Goal: Transaction & Acquisition: Obtain resource

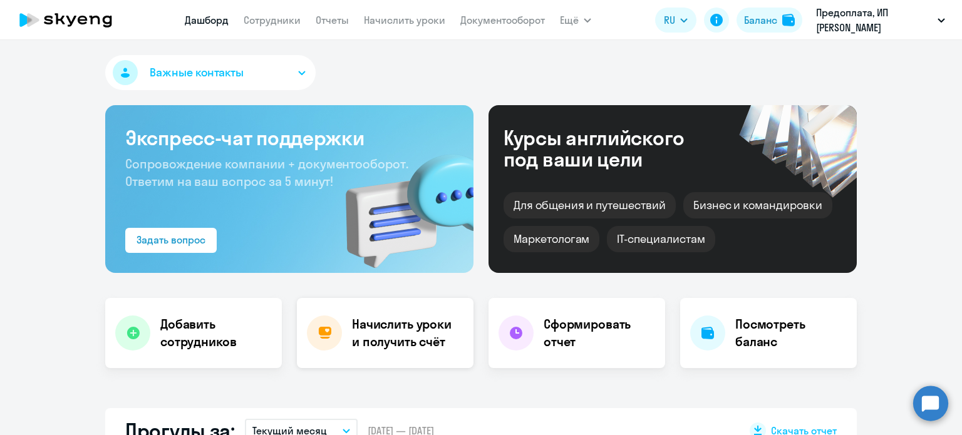
click at [398, 340] on h4 "Начислить уроки и получить счёт" at bounding box center [406, 333] width 109 height 35
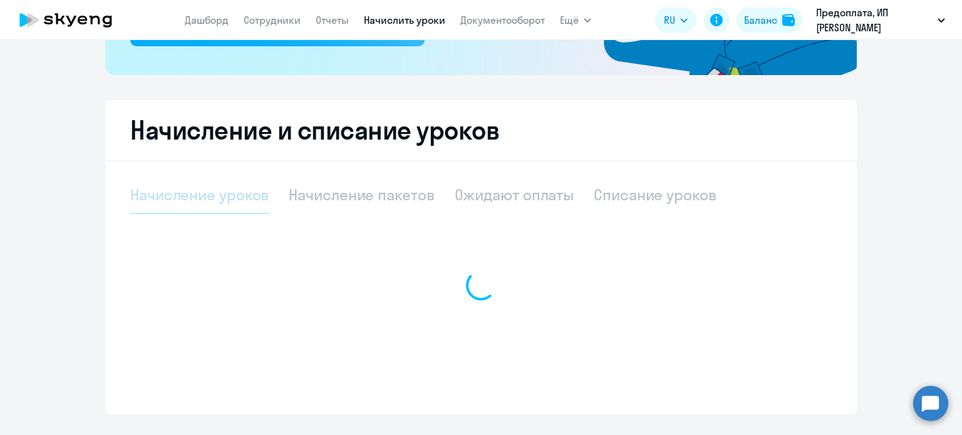
select select "10"
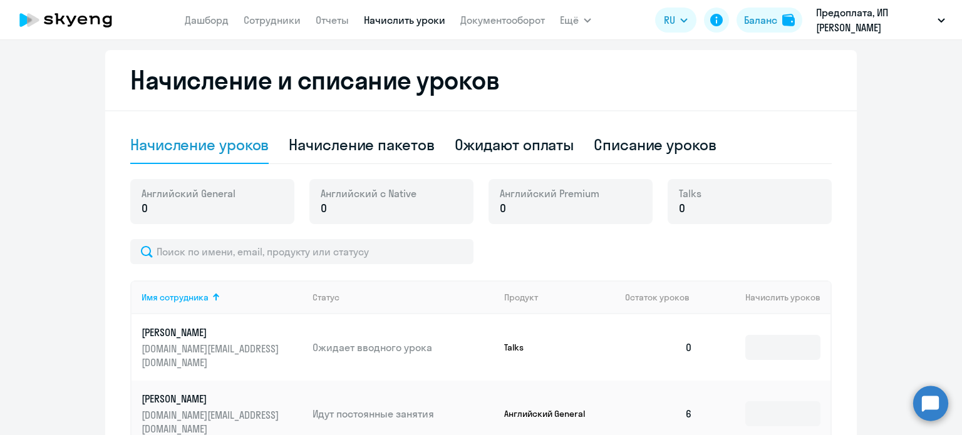
scroll to position [325, 0]
click at [403, 151] on div "Начисление пакетов" at bounding box center [361, 145] width 145 height 20
select select "10"
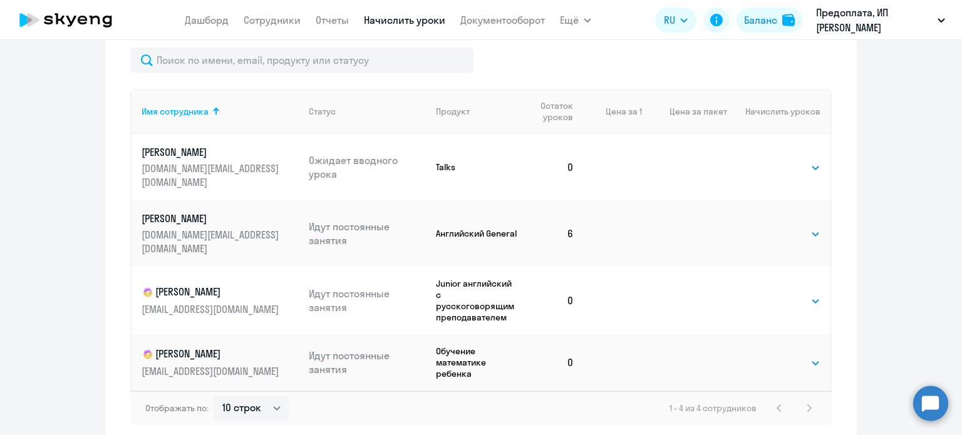
scroll to position [547, 0]
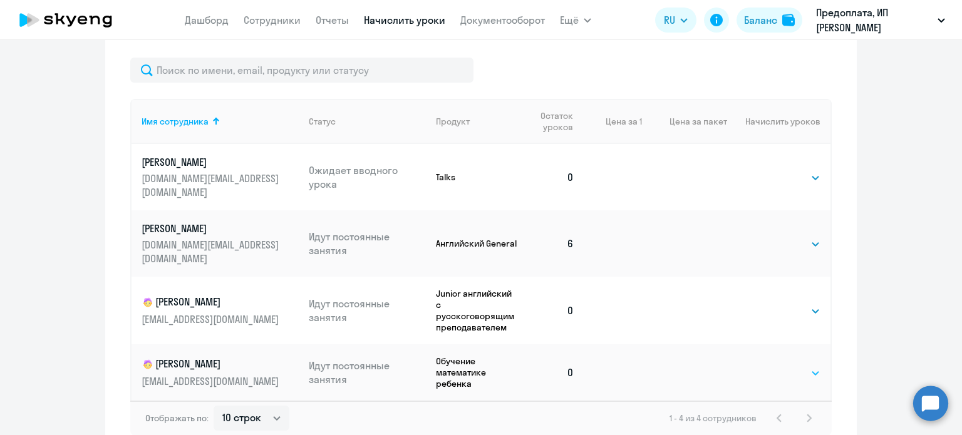
click at [801, 366] on select "Выбрать 4 8 16 32 64 96 128" at bounding box center [794, 373] width 51 height 15
click at [769, 366] on select "Выбрать 4 8 16 32 64 96 128" at bounding box center [794, 373] width 51 height 15
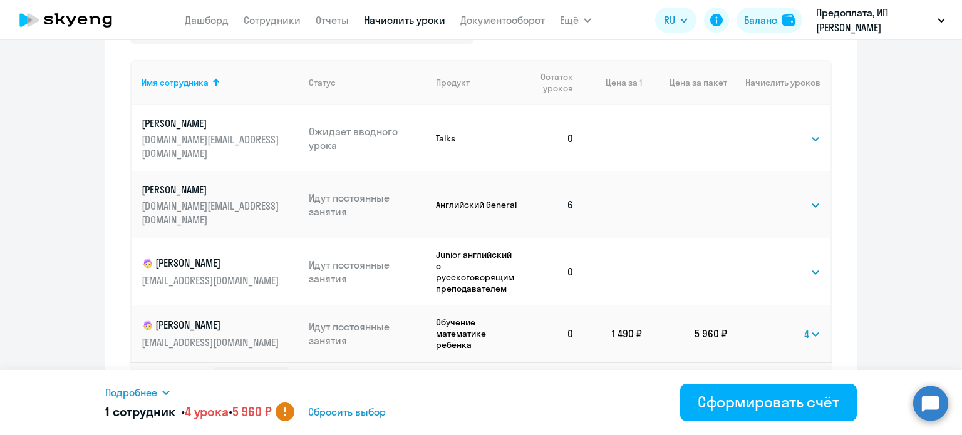
scroll to position [591, 0]
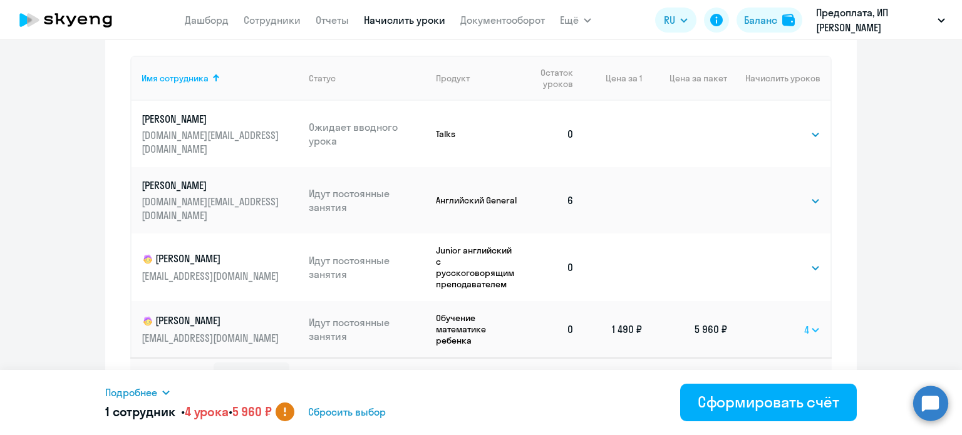
click at [807, 323] on select "Выбрать 4 8 16 32 64 96 128" at bounding box center [812, 330] width 16 height 15
click at [804, 323] on select "Выбрать 4 8 16 32 64 96 128" at bounding box center [812, 330] width 16 height 15
click at [809, 323] on select "Выбрать 4 8 16 32 64 96 128" at bounding box center [809, 330] width 21 height 15
click at [799, 323] on select "Выбрать 4 8 16 32 64 96 128" at bounding box center [809, 330] width 21 height 15
click at [810, 323] on select "Выбрать 4 8 16 32 64 96 128" at bounding box center [810, 330] width 20 height 15
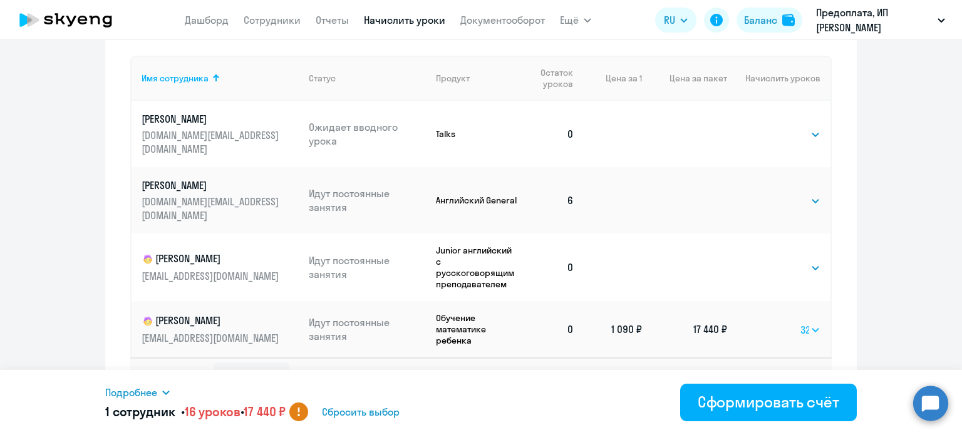
click at [800, 323] on select "Выбрать 4 8 16 32 64 96 128" at bounding box center [810, 330] width 20 height 15
click at [810, 323] on select "Выбрать 4 8 16 32 64 96 128" at bounding box center [809, 330] width 21 height 15
select select "16"
click at [799, 323] on select "Выбрать 4 8 16 32 64 96 128" at bounding box center [809, 330] width 21 height 15
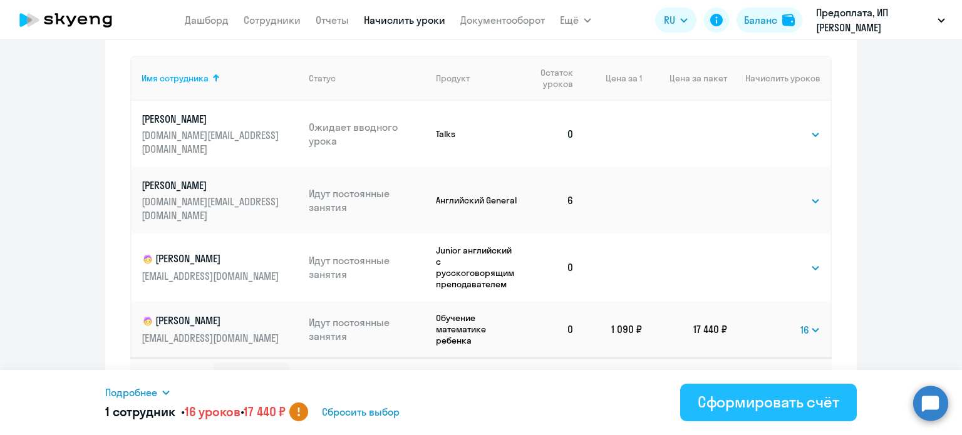
click at [804, 400] on div "Сформировать счёт" at bounding box center [769, 402] width 142 height 20
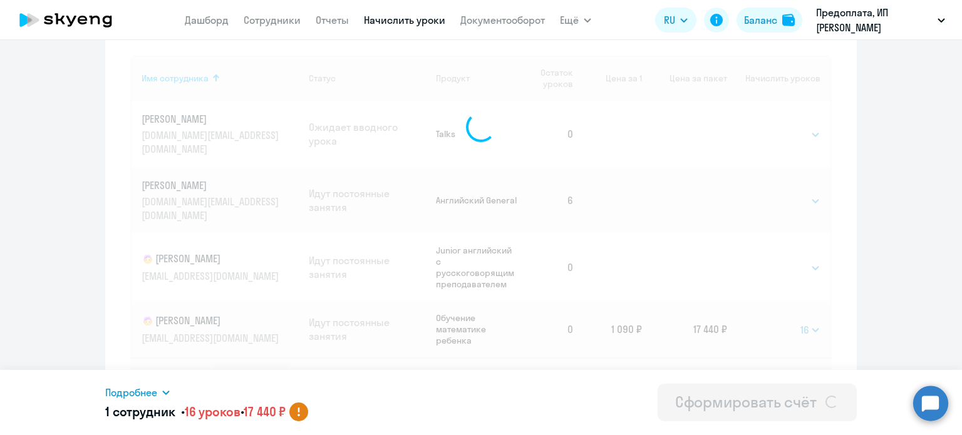
select select
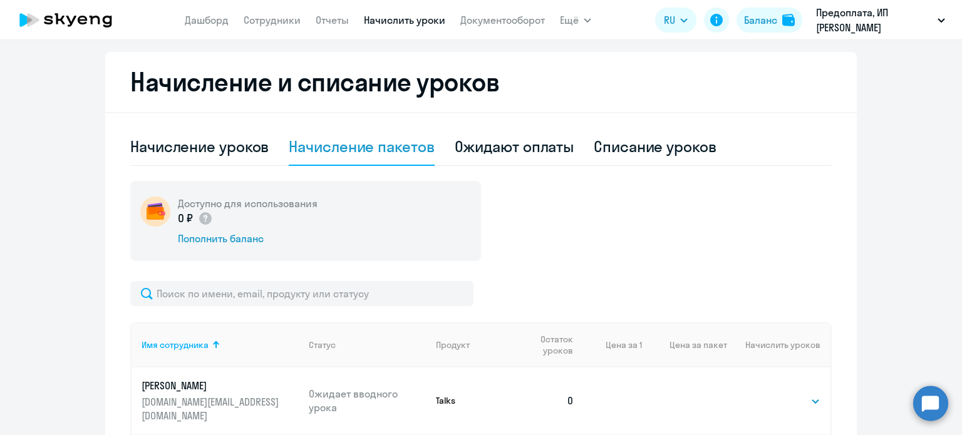
scroll to position [323, 0]
click at [222, 237] on div "Пополнить баланс" at bounding box center [248, 239] width 140 height 14
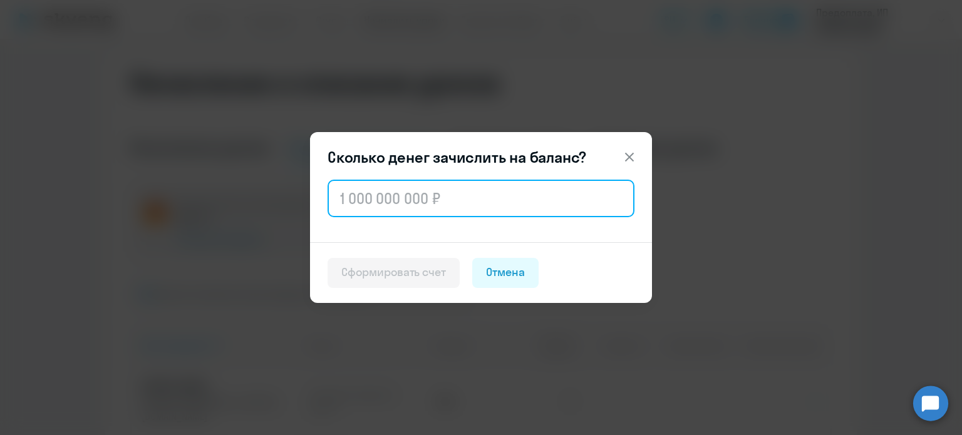
click at [354, 195] on input "text" at bounding box center [481, 199] width 307 height 38
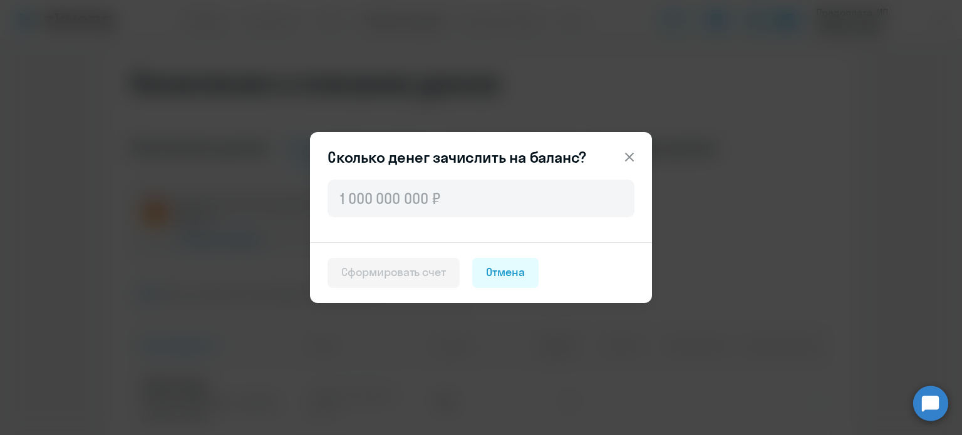
click at [632, 160] on icon at bounding box center [629, 157] width 9 height 9
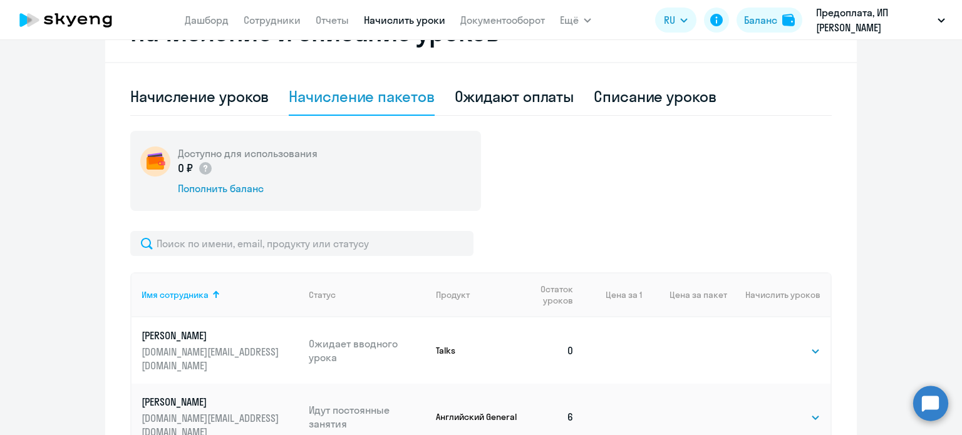
scroll to position [374, 0]
click at [535, 97] on div "Ожидают оплаты" at bounding box center [515, 96] width 120 height 20
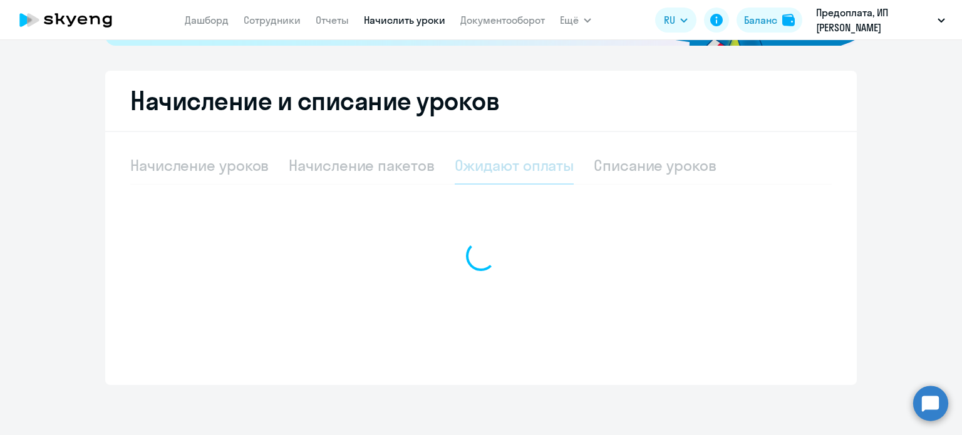
scroll to position [305, 0]
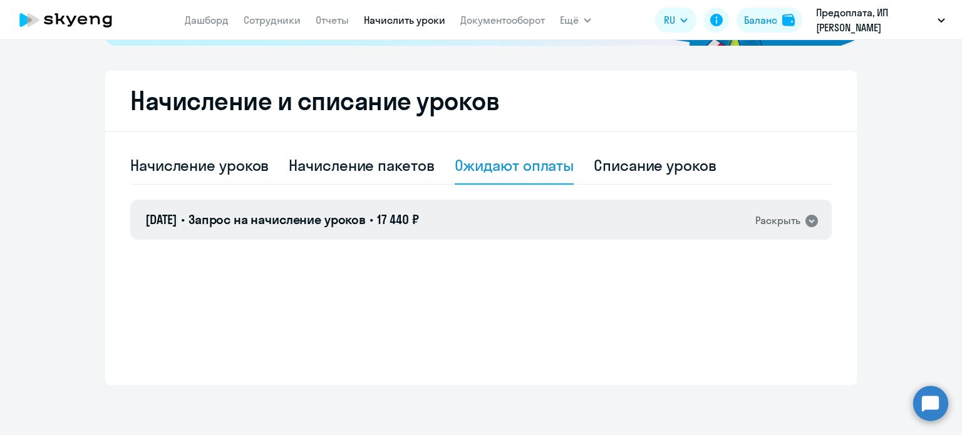
click at [807, 224] on icon at bounding box center [811, 221] width 13 height 13
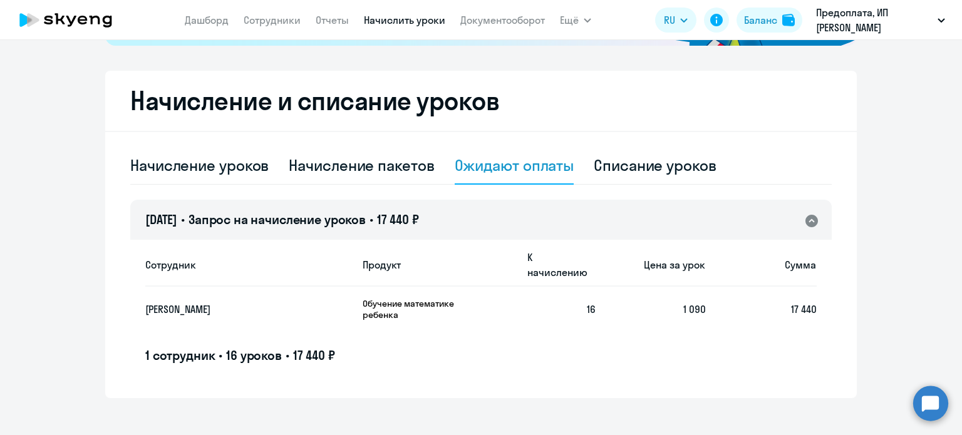
click at [673, 304] on td "1 090" at bounding box center [651, 309] width 111 height 45
click at [178, 173] on div "Начисление уроков" at bounding box center [199, 165] width 138 height 20
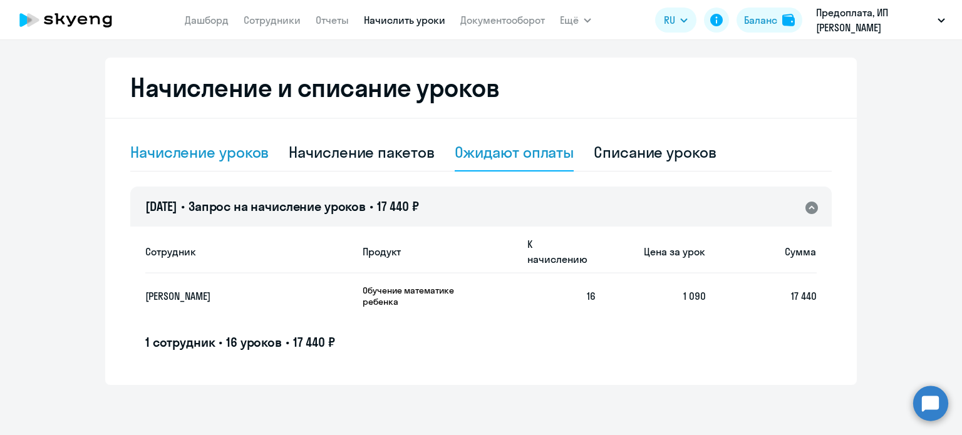
select select "10"
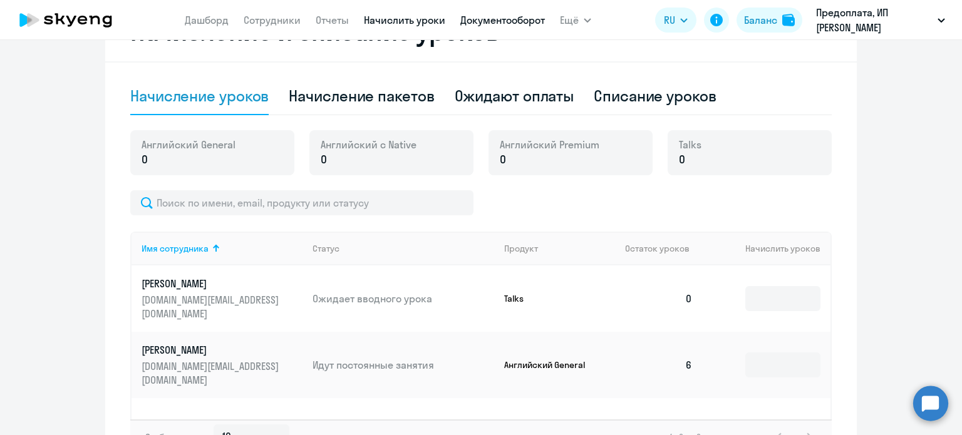
click at [521, 14] on link "Документооборот" at bounding box center [502, 20] width 85 height 13
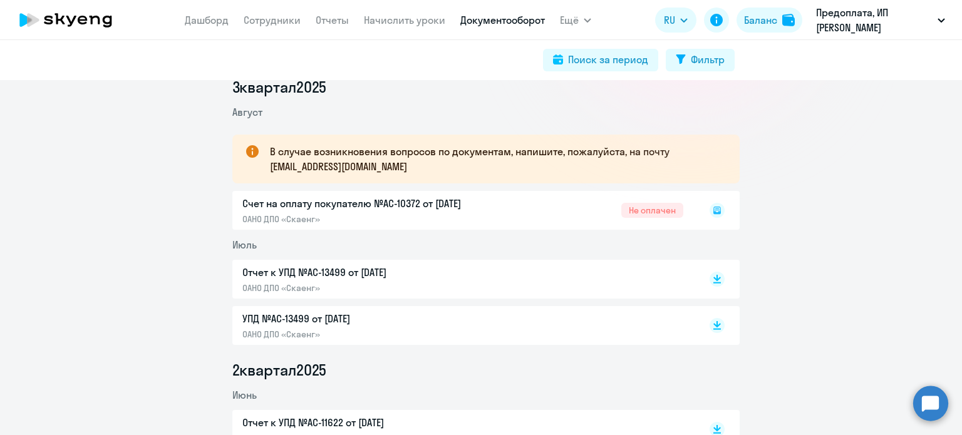
scroll to position [177, 0]
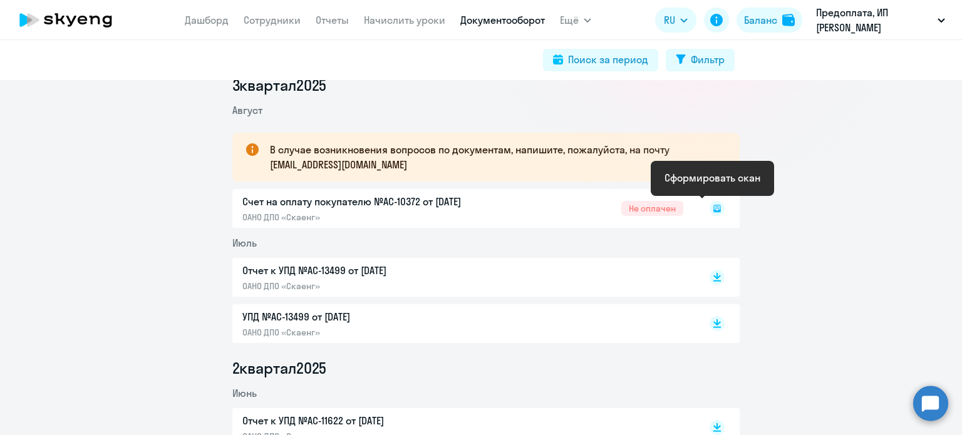
click at [712, 214] on rect at bounding box center [717, 208] width 15 height 15
click at [715, 208] on icon at bounding box center [717, 208] width 4 height 1
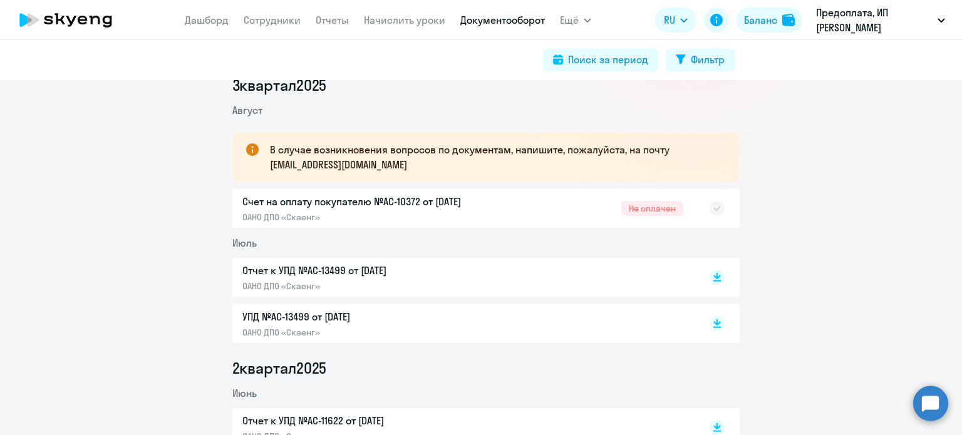
click at [509, 220] on div "Счет на оплату покупателю №AC-10372 от 16.08.2025 ОАНО ДПО «Скаенг» Не оплачен" at bounding box center [485, 208] width 507 height 39
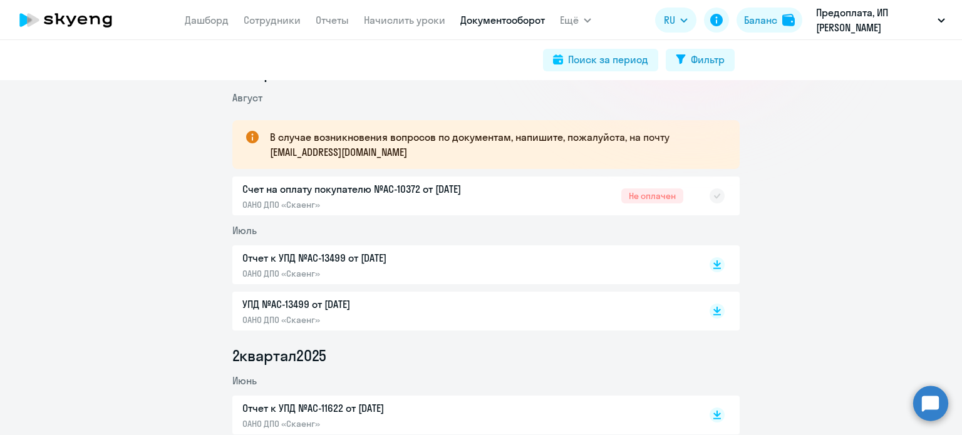
scroll to position [189, 0]
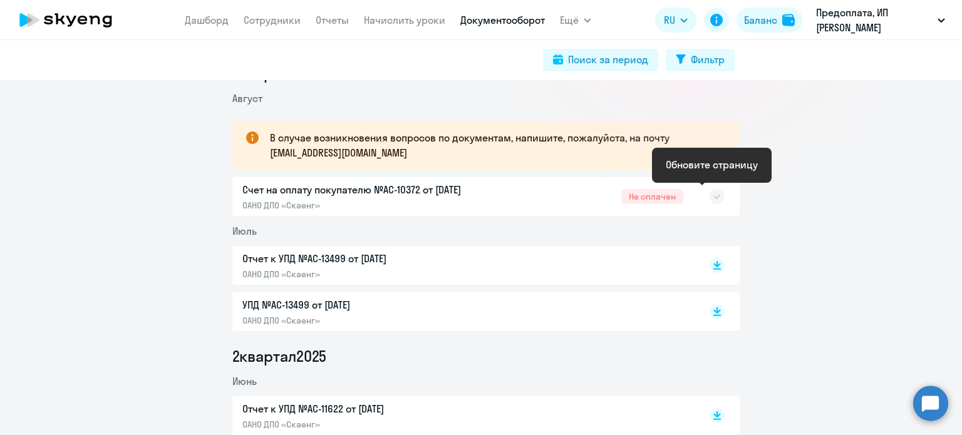
click at [710, 200] on rect at bounding box center [717, 196] width 15 height 15
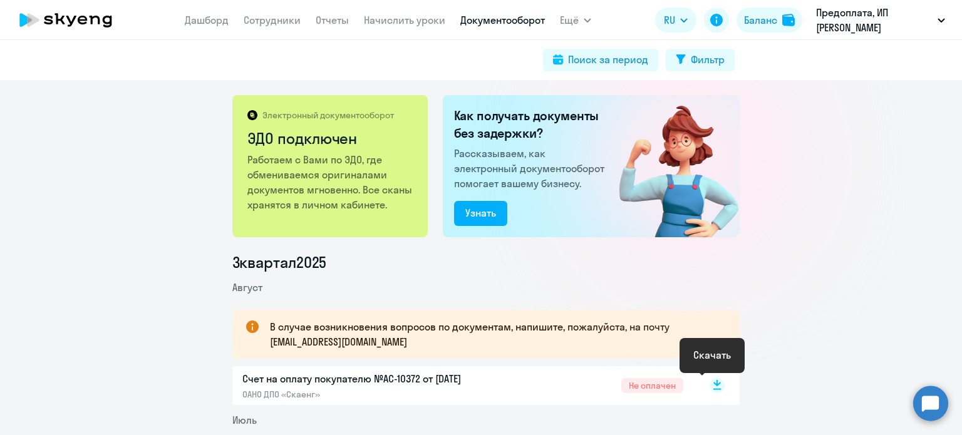
click at [710, 385] on rect at bounding box center [717, 385] width 15 height 15
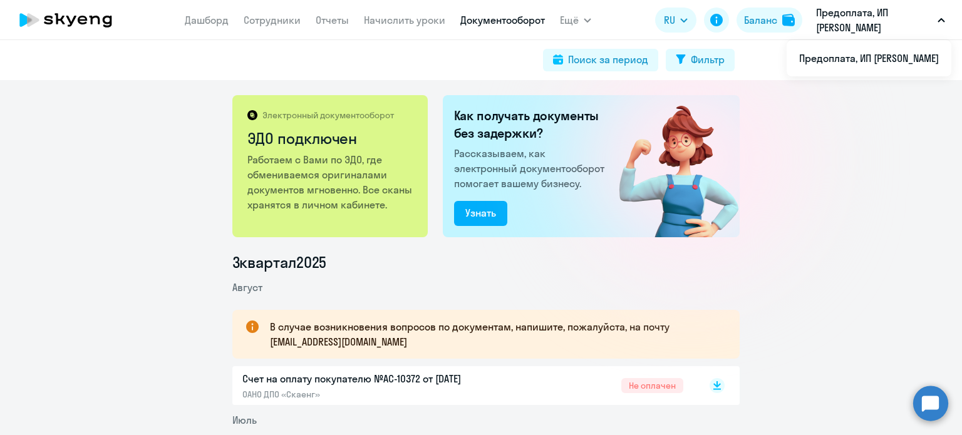
click at [887, 27] on p "Предоплата, ИП [PERSON_NAME]" at bounding box center [874, 20] width 116 height 30
click at [38, 19] on icon at bounding box center [33, 20] width 12 height 14
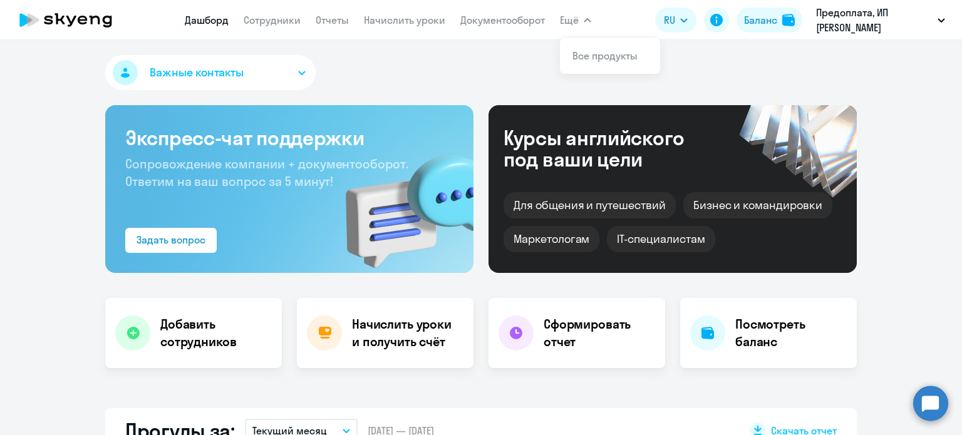
select select "30"
click at [883, 35] on app-header "[PERSON_NAME] Отчеты Начислить уроки Документооборот Ещё Все продукты Дашборд С…" at bounding box center [481, 20] width 962 height 40
click at [881, 17] on p "Предоплата, ИП [PERSON_NAME]" at bounding box center [874, 20] width 116 height 30
click at [65, 17] on icon at bounding box center [66, 19] width 110 height 31
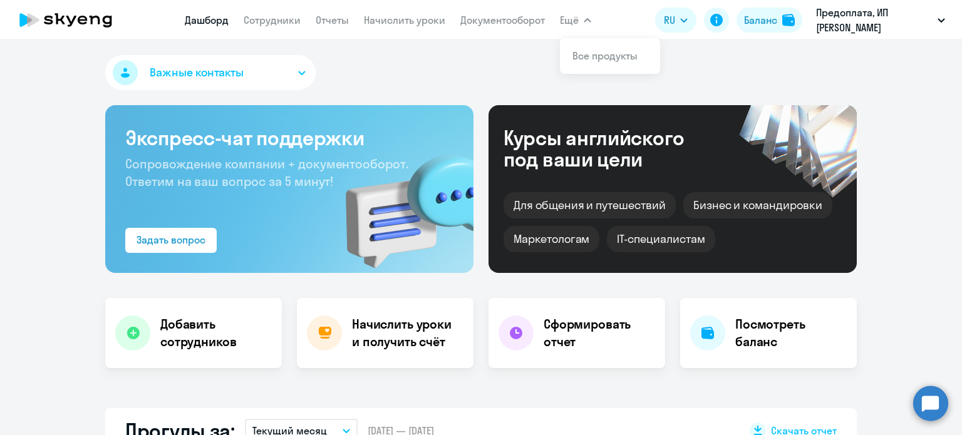
click at [582, 20] on button "Ещё" at bounding box center [575, 20] width 31 height 25
click at [598, 59] on link "Все продукты" at bounding box center [604, 55] width 65 height 13
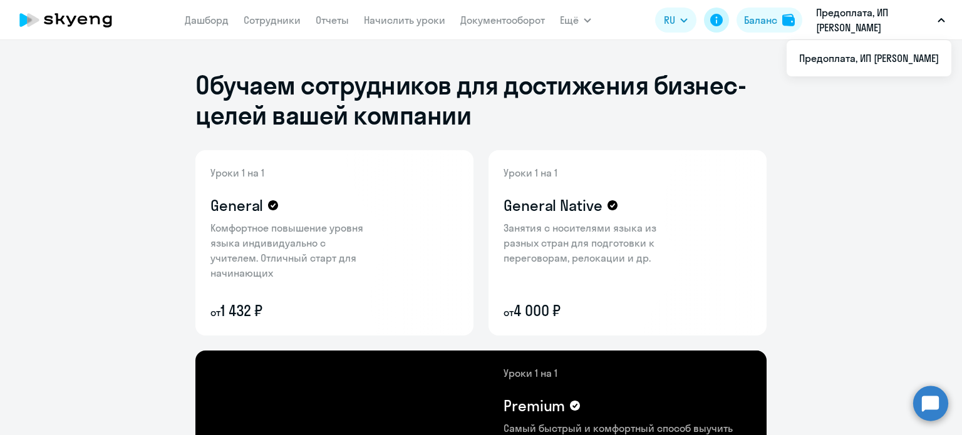
click at [716, 19] on icon at bounding box center [716, 20] width 15 height 15
click at [293, 19] on link "Сотрудники" at bounding box center [272, 20] width 57 height 13
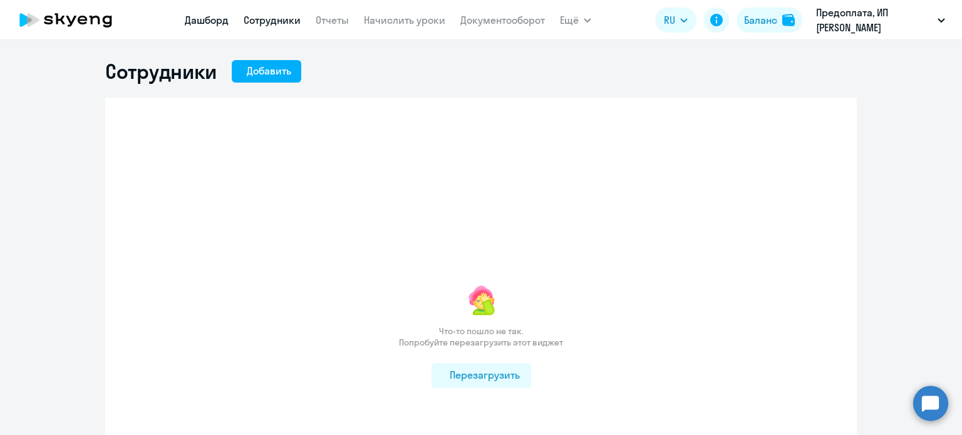
click at [205, 16] on link "Дашборд" at bounding box center [207, 20] width 44 height 13
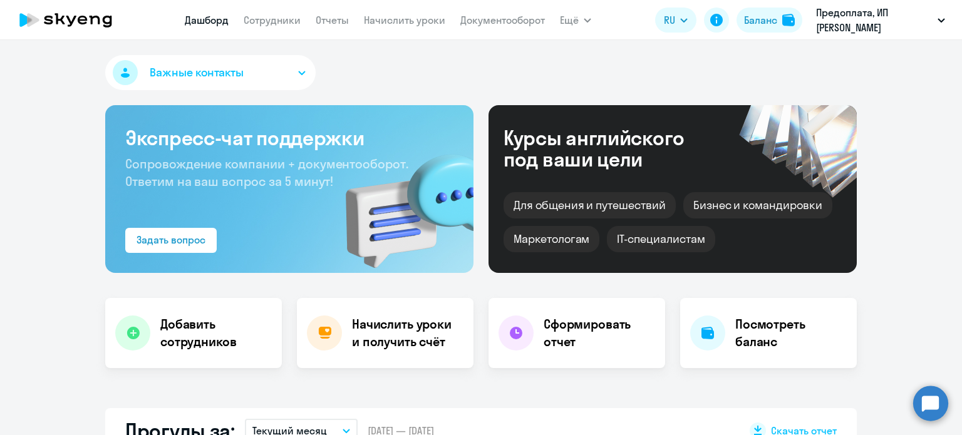
select select "30"
click at [184, 75] on span "Важные контакты" at bounding box center [197, 73] width 94 height 16
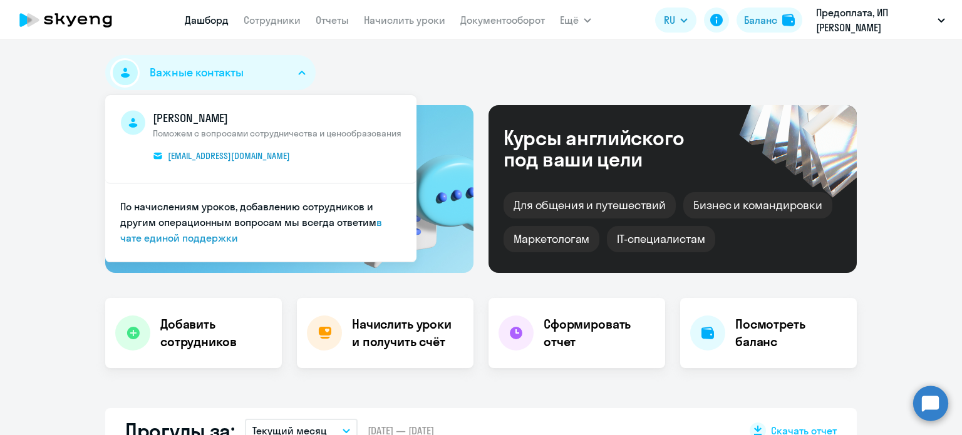
click at [184, 75] on span "Важные контакты" at bounding box center [197, 73] width 94 height 16
